Goal: Browse casually

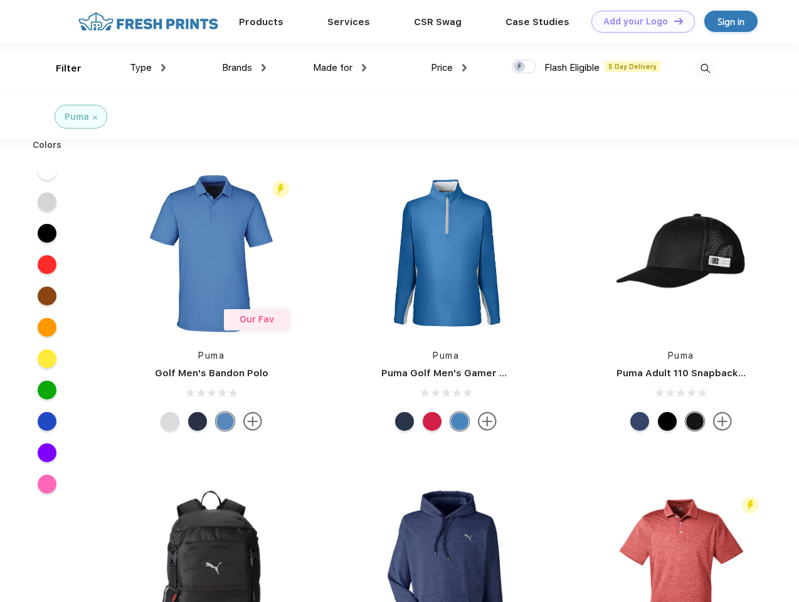
click at [639, 21] on link "Add your Logo Design Tool" at bounding box center [644, 22] width 104 height 22
click at [0, 0] on div "Design Tool" at bounding box center [0, 0] width 0 height 0
click at [673, 21] on link "Add your Logo Design Tool" at bounding box center [644, 22] width 104 height 22
click at [60, 68] on div "Filter" at bounding box center [69, 68] width 26 height 14
click at [148, 68] on span "Type" at bounding box center [141, 67] width 22 height 11
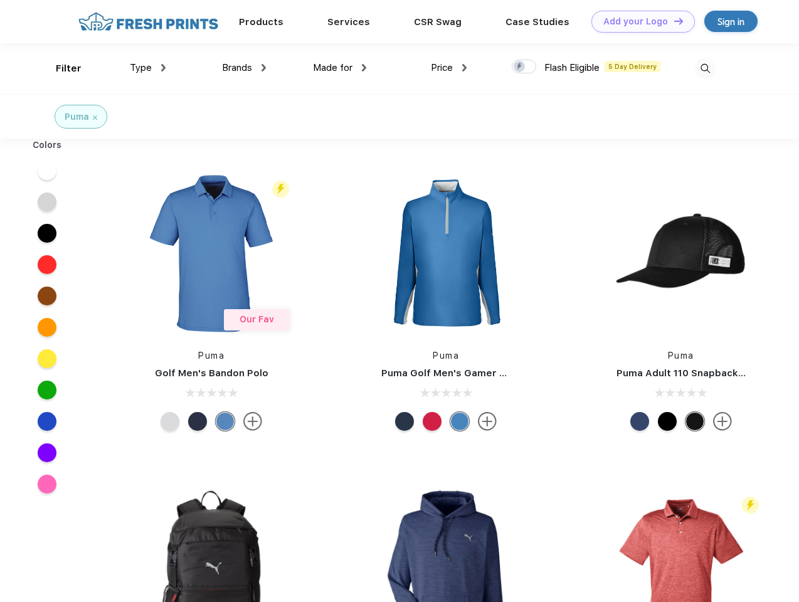
click at [244, 68] on span "Brands" at bounding box center [237, 67] width 30 height 11
click at [340, 68] on span "Made for" at bounding box center [333, 67] width 40 height 11
click at [449, 68] on span "Price" at bounding box center [442, 67] width 22 height 11
click at [524, 67] on div at bounding box center [524, 67] width 24 height 14
click at [520, 67] on input "checkbox" at bounding box center [516, 63] width 8 height 8
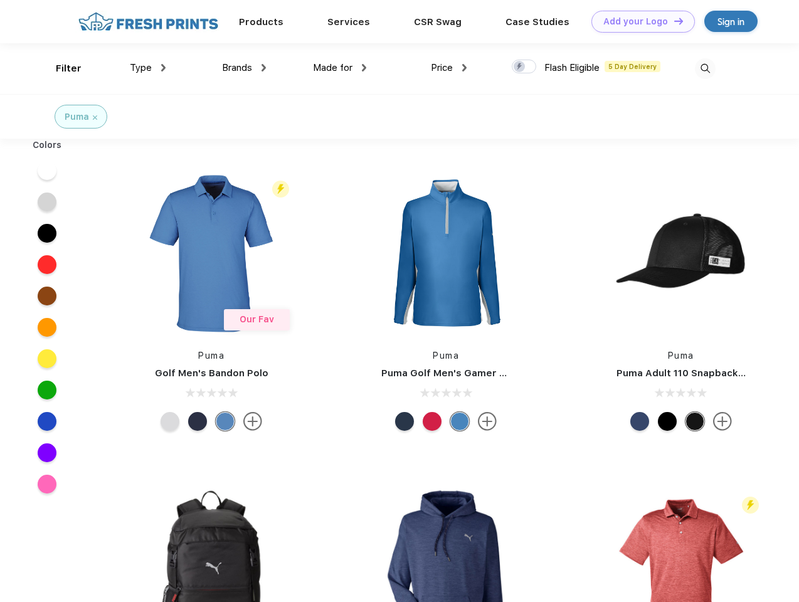
click at [705, 68] on img at bounding box center [705, 68] width 21 height 21
